Goal: Use online tool/utility: Utilize a website feature to perform a specific function

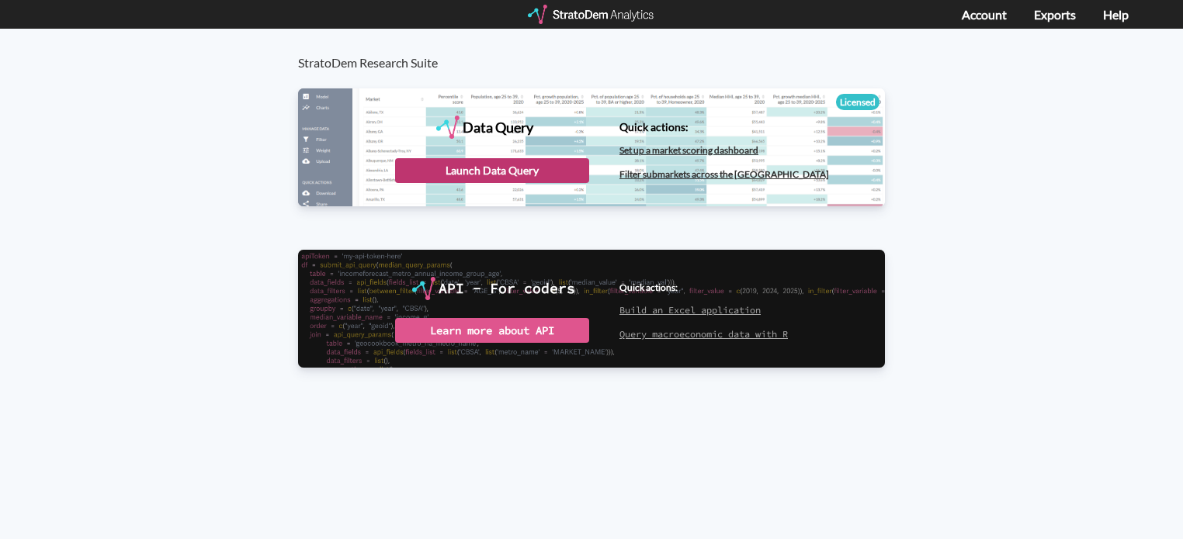
click at [511, 172] on div "Launch Data Query" at bounding box center [492, 170] width 194 height 25
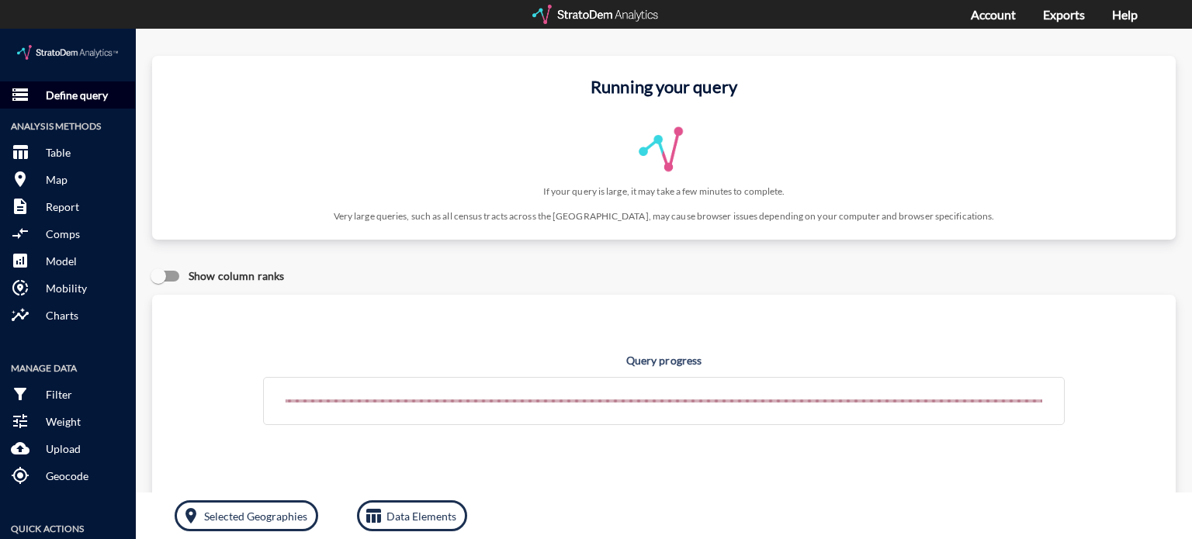
click p "Define query"
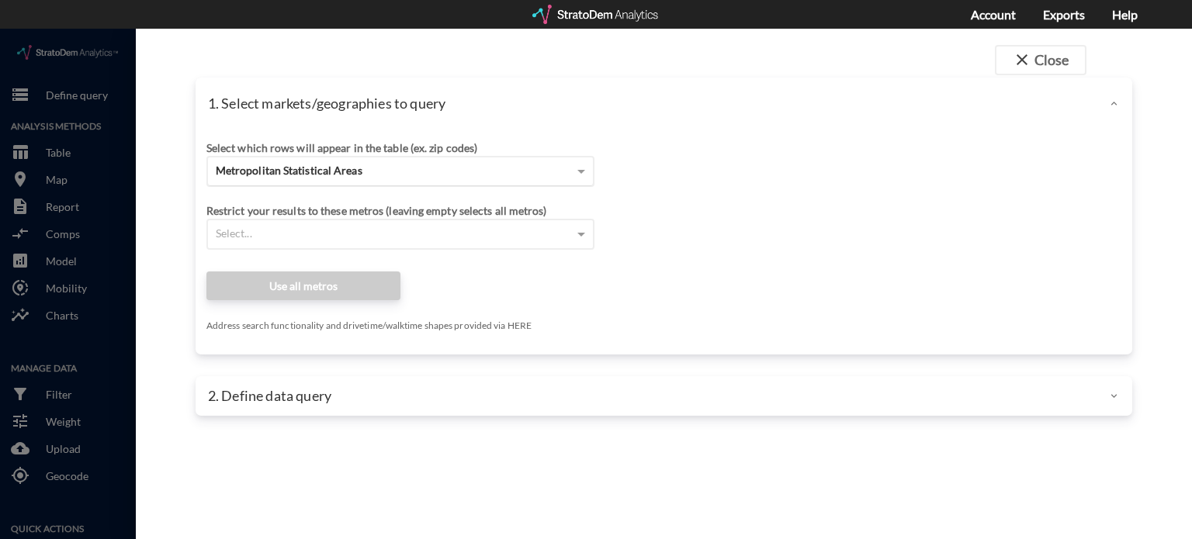
click div "Metropolitan Statistical Areas"
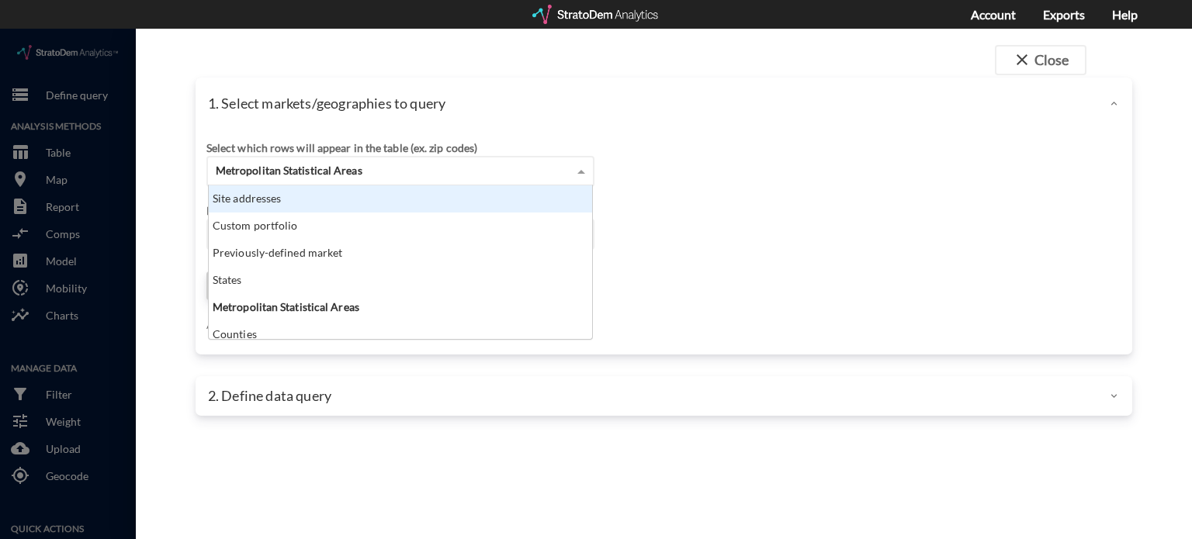
scroll to position [141, 375]
click div "Site addresses"
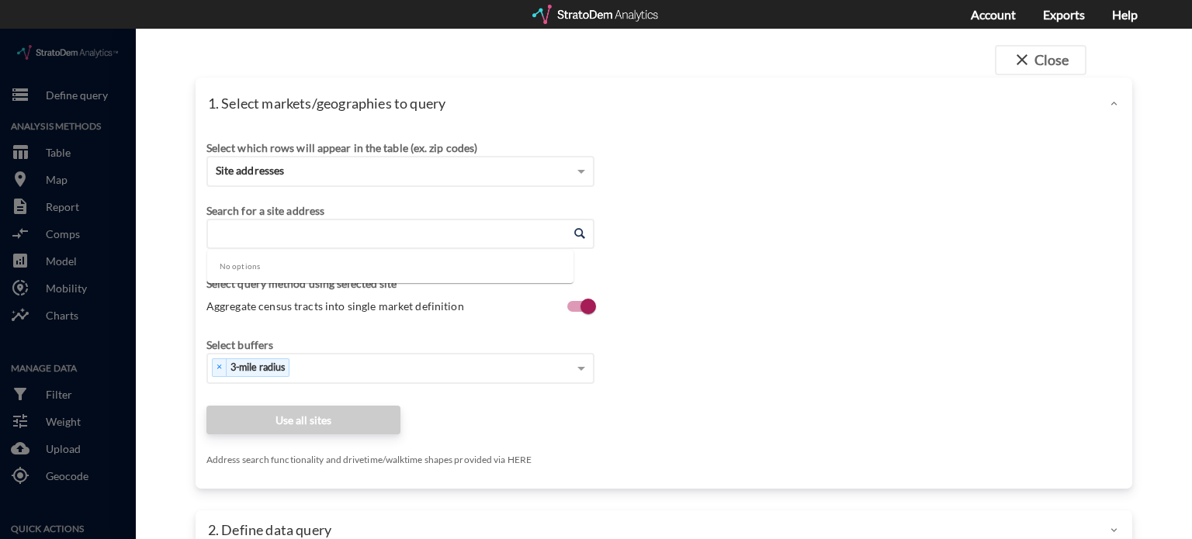
click input "Enter an address"
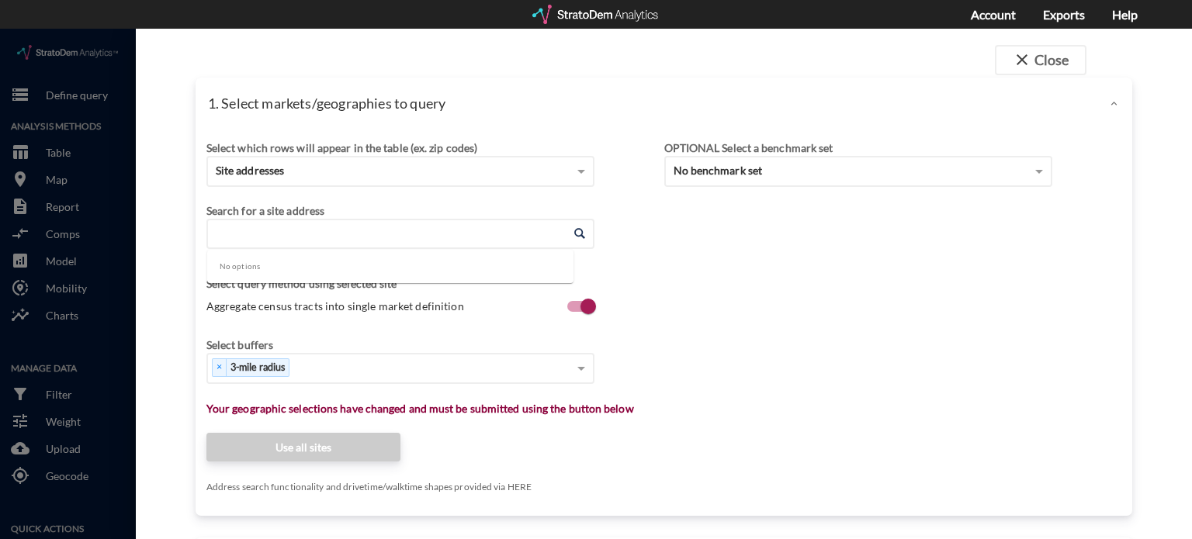
paste input "[STREET_ADDRESS]"
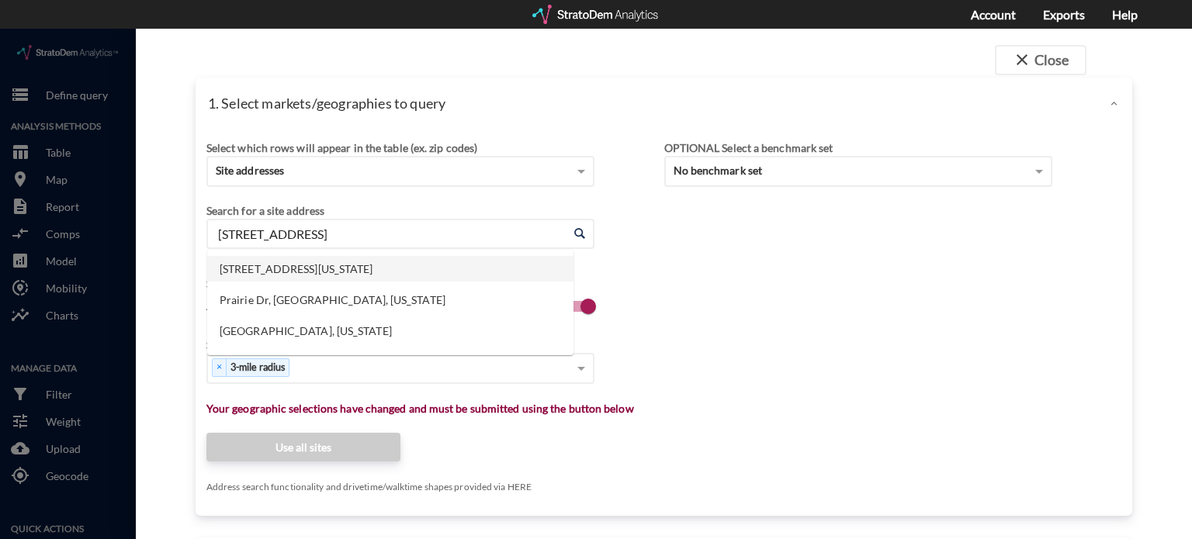
click li "[STREET_ADDRESS][US_STATE]"
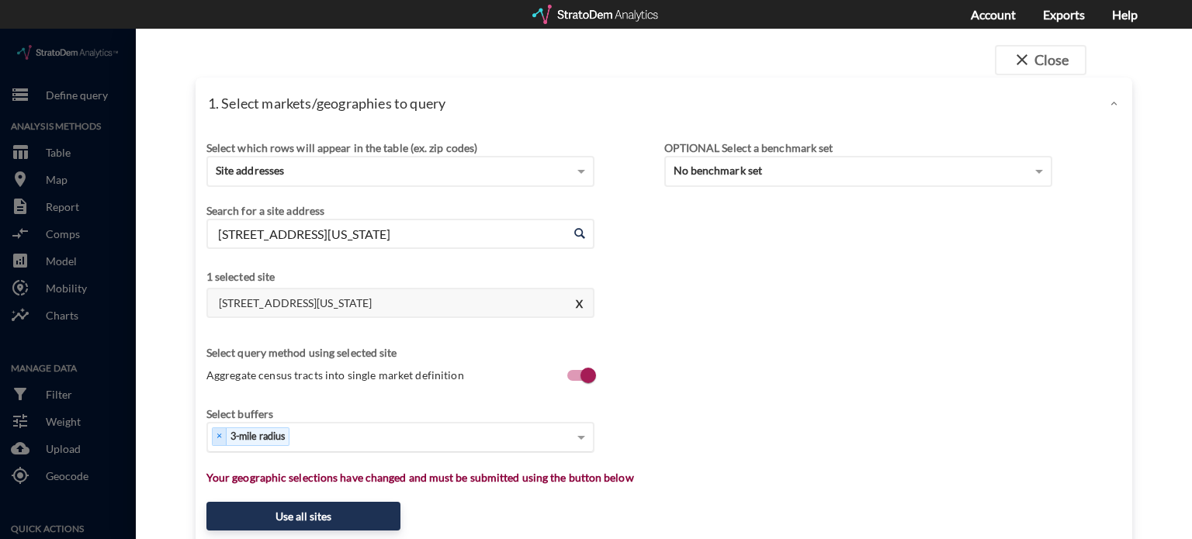
type input "[STREET_ADDRESS][US_STATE]"
click div "Select..."
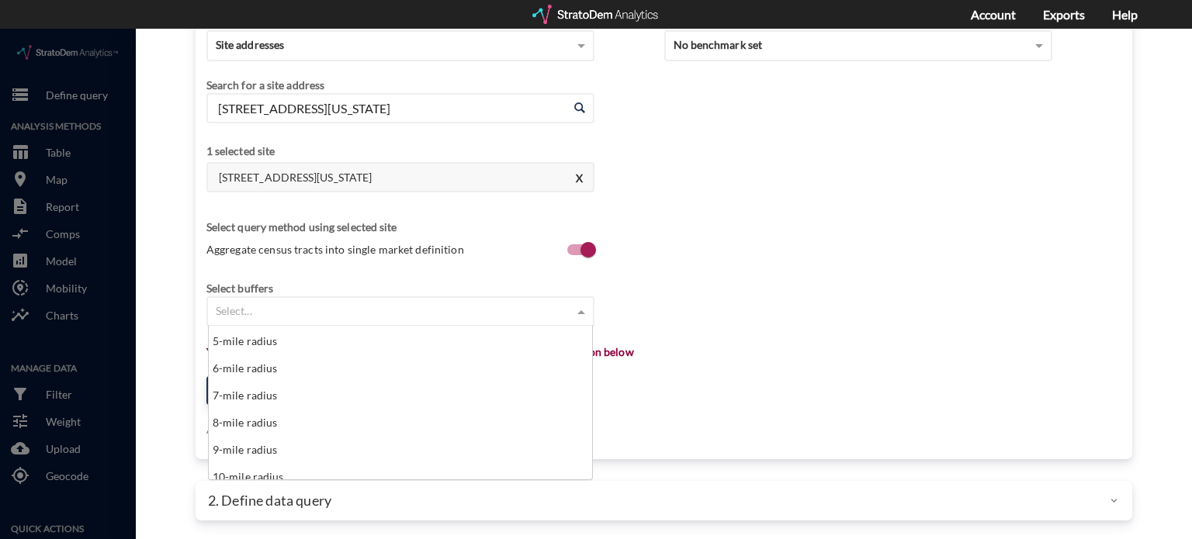
scroll to position [164, 0]
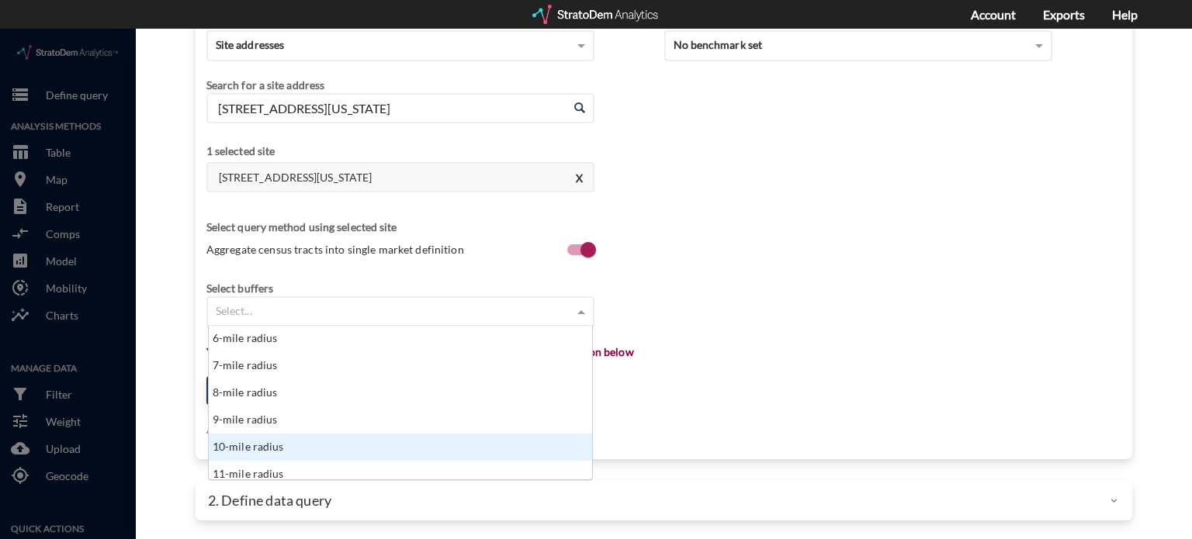
click div "10-mile radius"
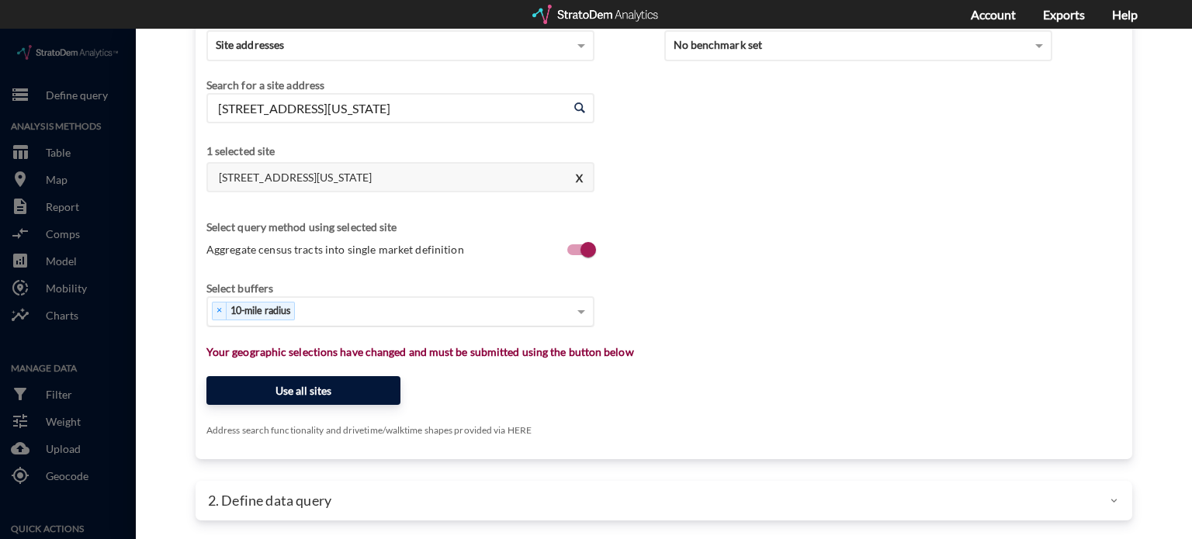
click button "Use all sites"
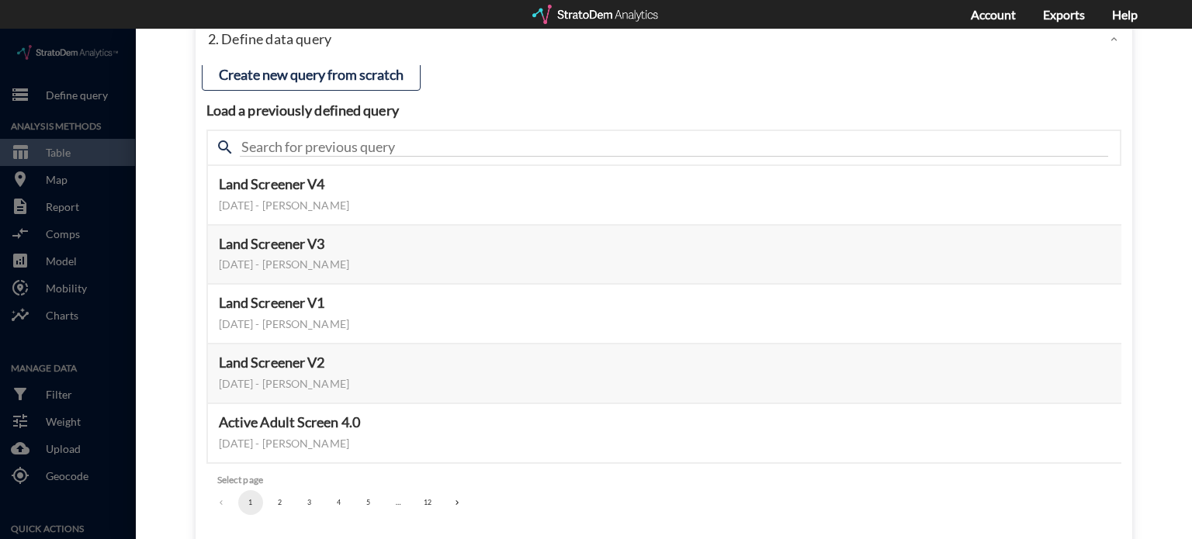
scroll to position [115, 0]
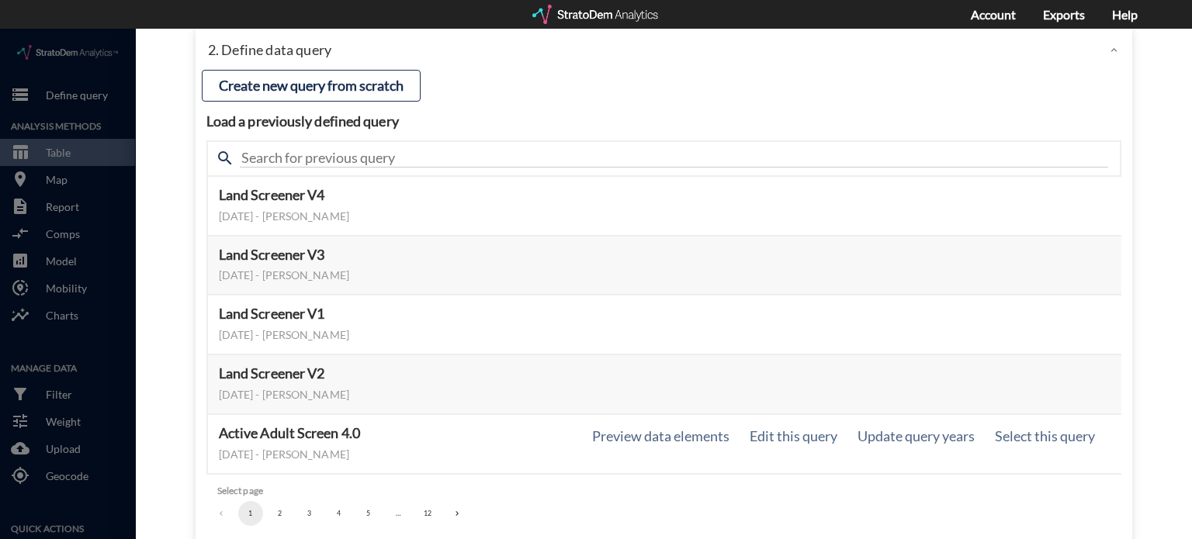
click div "Active Adult Screen 4.0 [DATE] - [PERSON_NAME] Preview data elements Edit this …"
click button "Select this query"
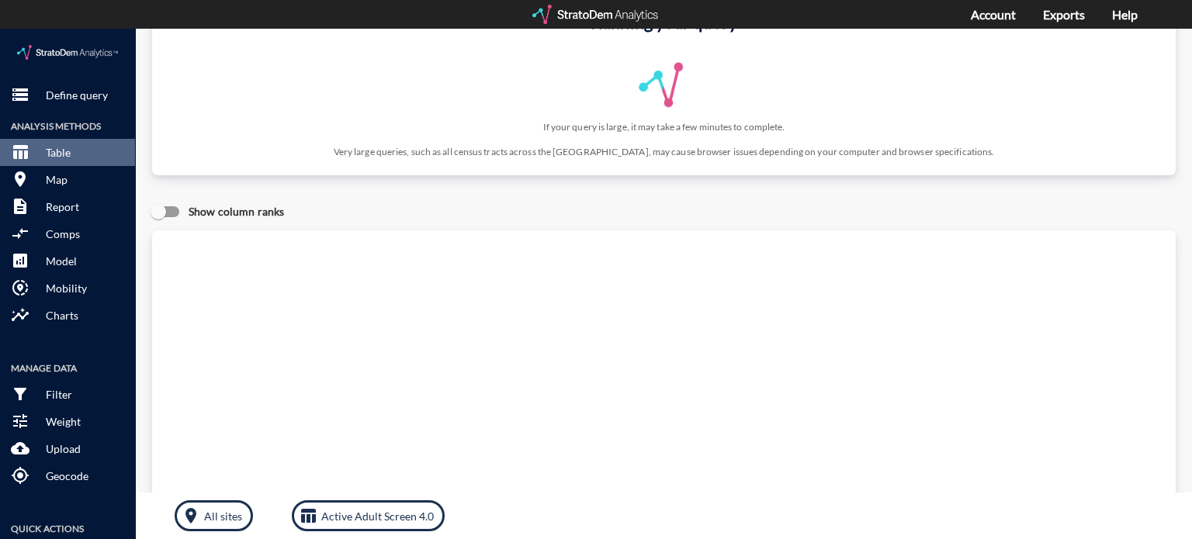
scroll to position [53, 0]
